Goal: Information Seeking & Learning: Learn about a topic

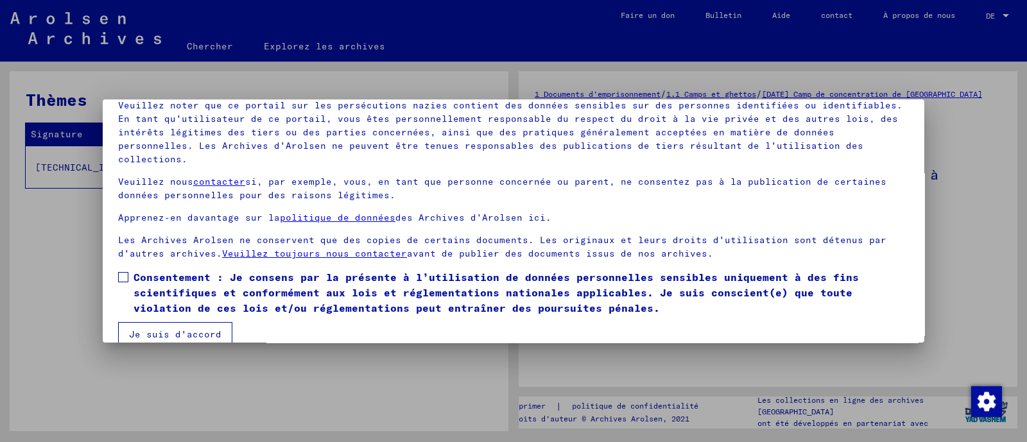
scroll to position [108, 0]
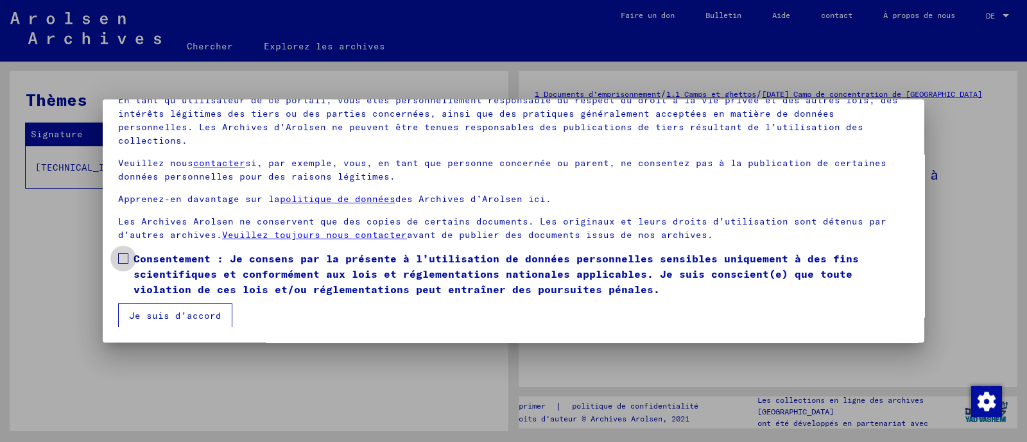
click at [125, 256] on span at bounding box center [123, 259] width 10 height 10
click at [169, 318] on font "Je suis d'accord" at bounding box center [175, 316] width 92 height 12
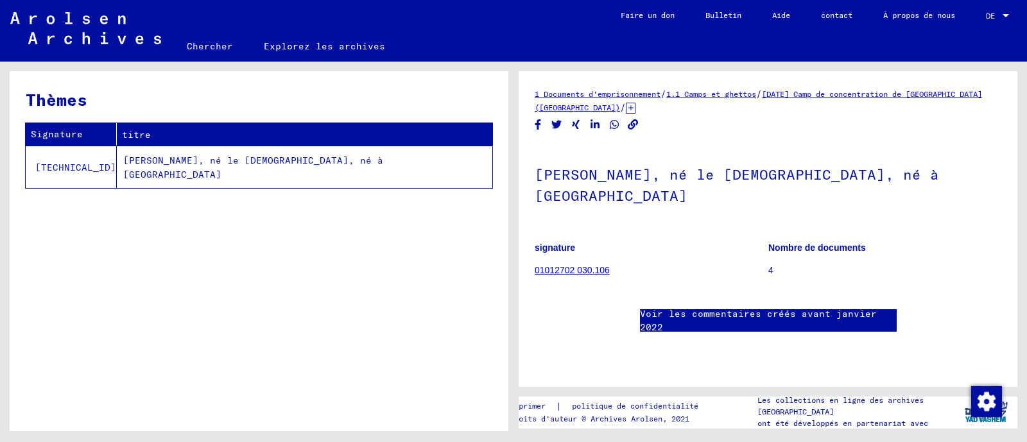
click at [578, 267] on font "01012702 030.106" at bounding box center [572, 270] width 75 height 10
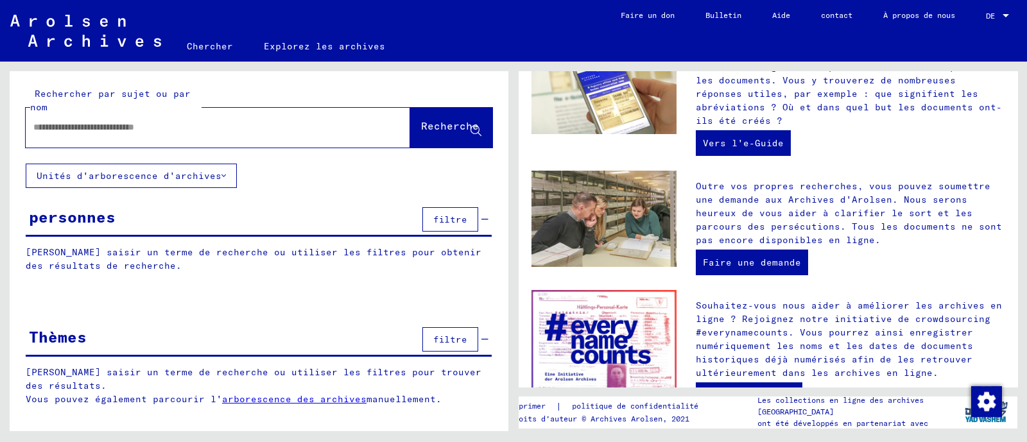
scroll to position [490, 0]
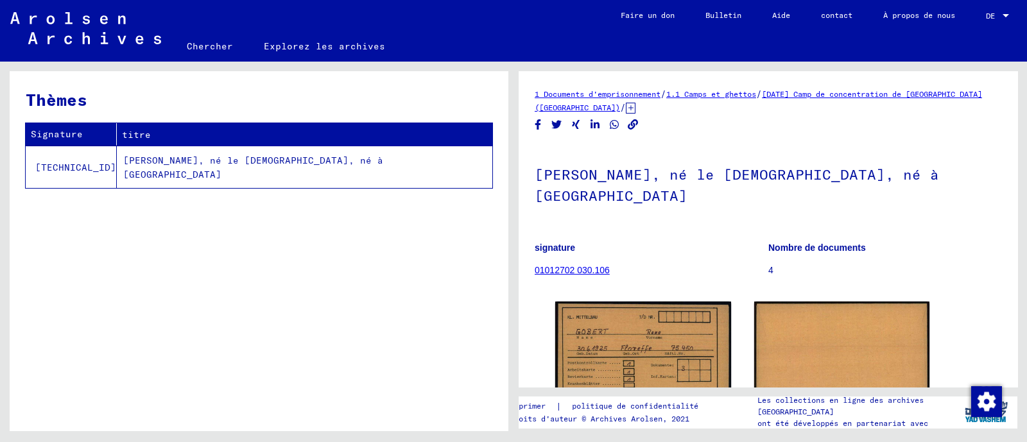
click at [177, 162] on font "[PERSON_NAME], né le [DEMOGRAPHIC_DATA], né à [GEOGRAPHIC_DATA]" at bounding box center [253, 168] width 260 height 26
click at [213, 162] on font "[PERSON_NAME], né le [DEMOGRAPHIC_DATA], né à [GEOGRAPHIC_DATA]" at bounding box center [253, 168] width 260 height 26
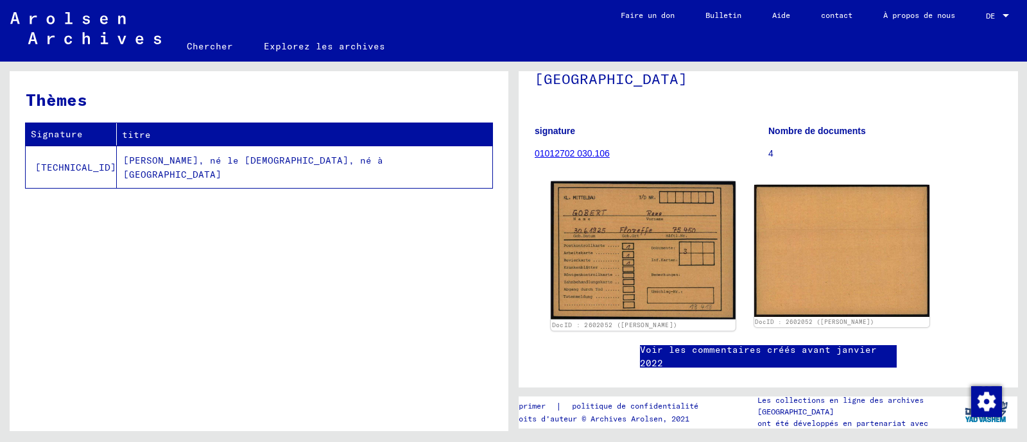
scroll to position [80, 0]
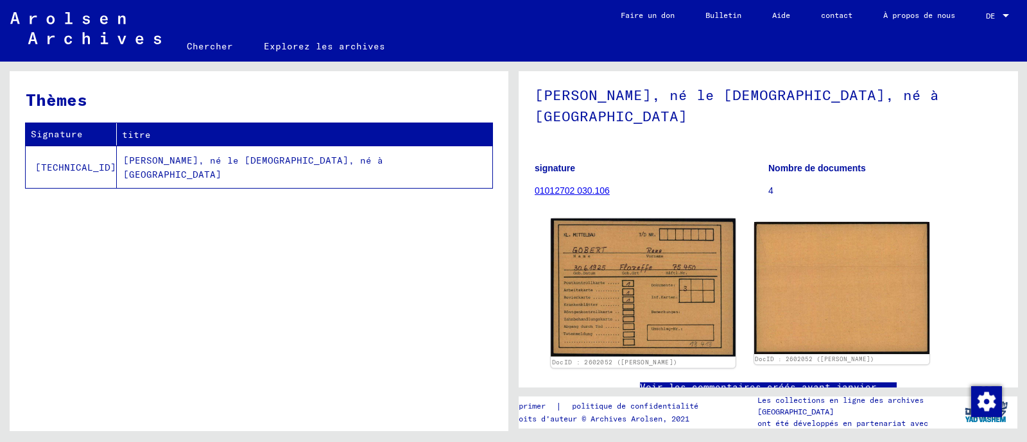
click at [666, 260] on img at bounding box center [643, 288] width 184 height 138
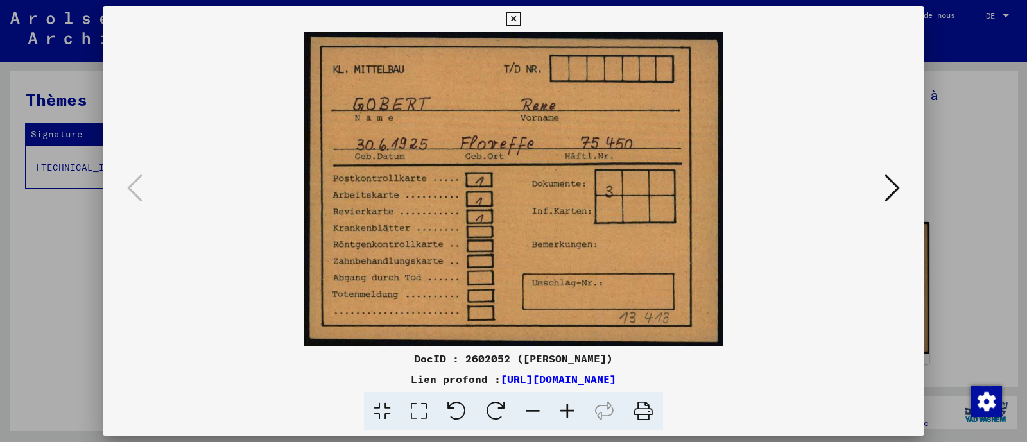
click at [891, 186] on icon at bounding box center [891, 188] width 15 height 31
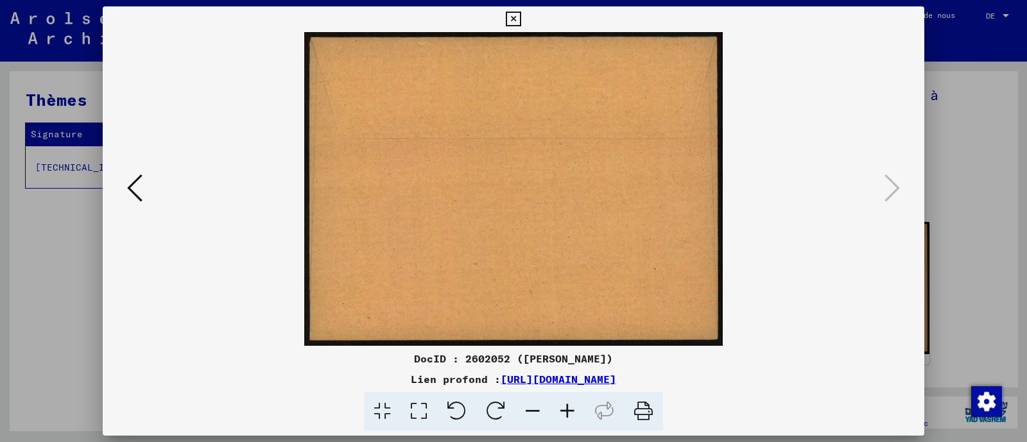
click at [515, 20] on icon at bounding box center [513, 19] width 15 height 15
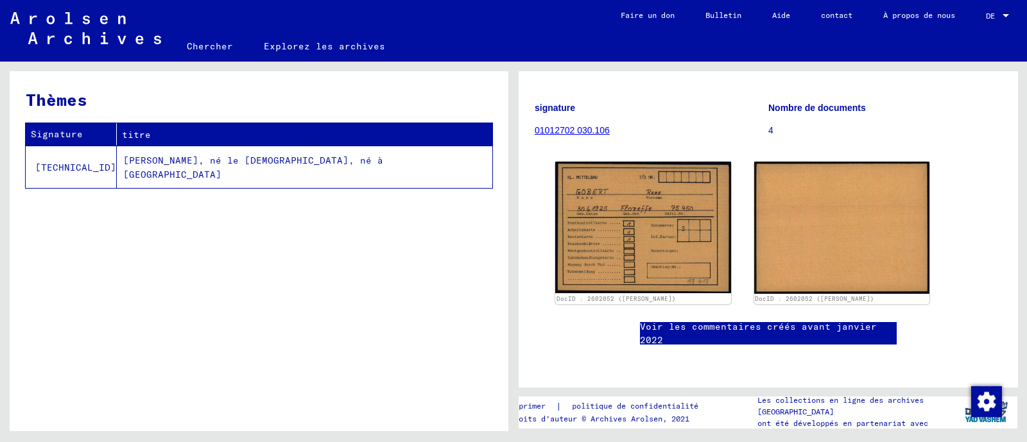
scroll to position [61, 0]
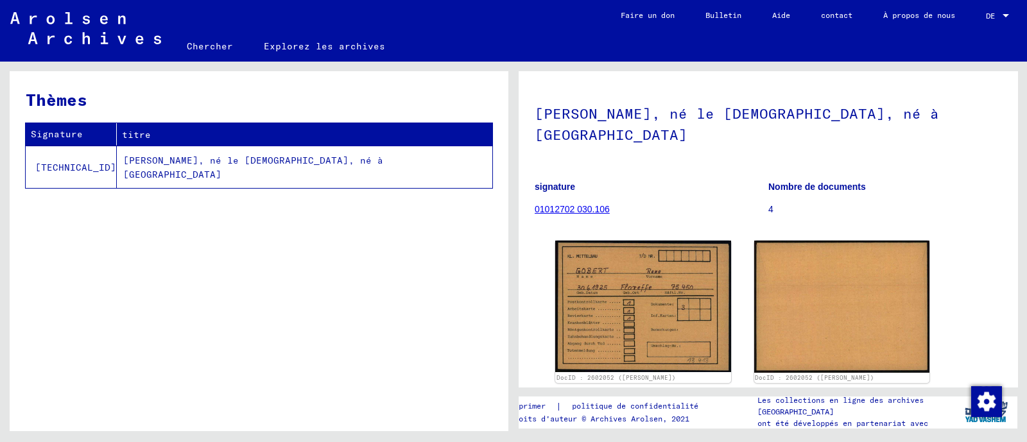
click at [255, 162] on font "[PERSON_NAME], né le [DEMOGRAPHIC_DATA], né à [GEOGRAPHIC_DATA]" at bounding box center [253, 168] width 260 height 26
